Goal: Task Accomplishment & Management: Use online tool/utility

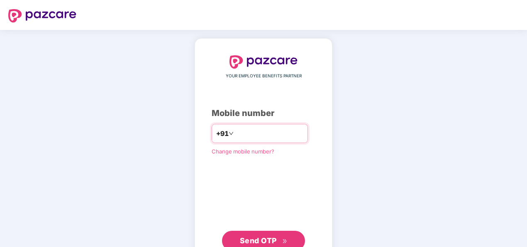
click at [249, 135] on input "number" at bounding box center [270, 133] width 68 height 13
type input "**********"
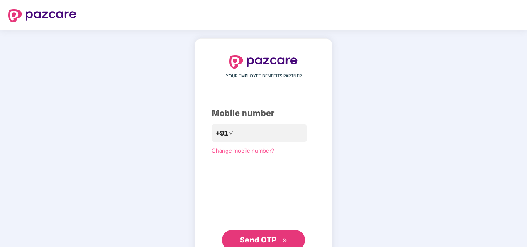
click at [123, 138] on div "**********" at bounding box center [263, 152] width 527 height 245
click at [275, 241] on span "Send OTP" at bounding box center [258, 239] width 37 height 9
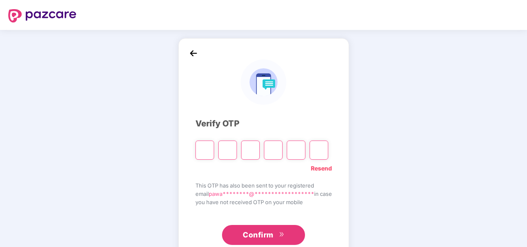
type input "*"
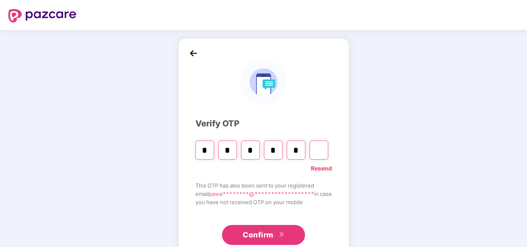
drag, startPoint x: 246, startPoint y: 149, endPoint x: 253, endPoint y: 149, distance: 6.7
click at [247, 149] on input "*" at bounding box center [250, 149] width 19 height 19
type input "*"
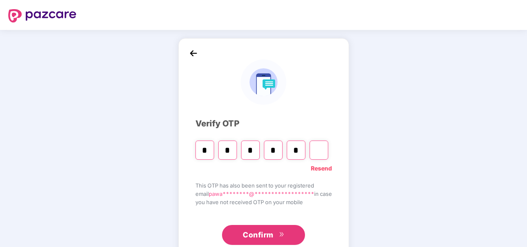
type input "*"
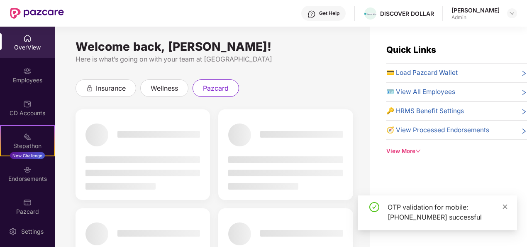
click at [505, 206] on icon "close" at bounding box center [505, 206] width 5 height 5
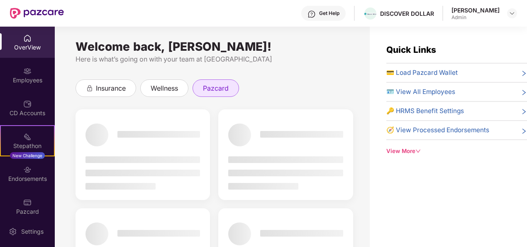
click at [230, 84] on div "pazcard" at bounding box center [216, 87] width 47 height 17
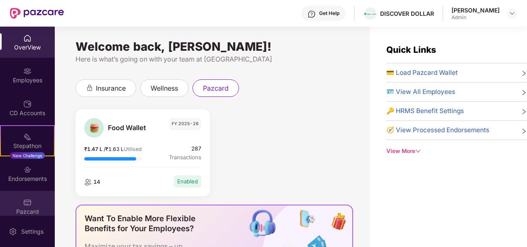
click at [27, 205] on img at bounding box center [27, 202] width 8 height 8
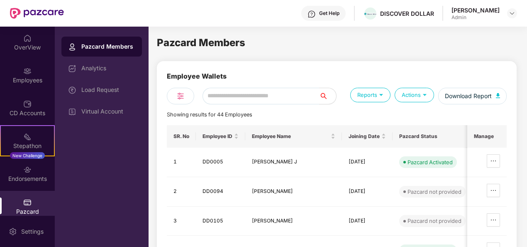
click at [26, 202] on img at bounding box center [27, 202] width 8 height 8
click at [370, 71] on div "Employee Wallets" at bounding box center [337, 79] width 340 height 17
click at [498, 96] on img "button" at bounding box center [498, 95] width 4 height 5
click at [291, 48] on div "Pazcard Members" at bounding box center [337, 43] width 360 height 16
